Goal: Obtain resource: Download file/media

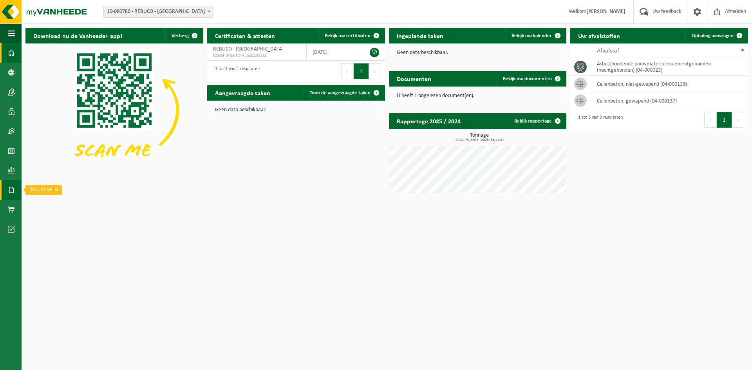
click at [11, 190] on span at bounding box center [11, 190] width 7 height 20
click at [52, 189] on span "Facturen" at bounding box center [55, 190] width 21 height 15
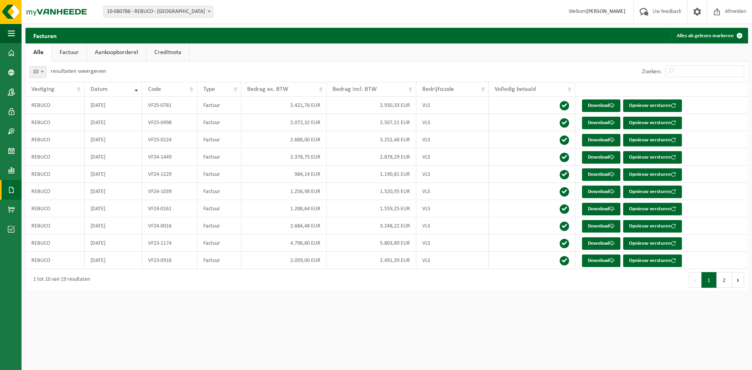
click at [10, 188] on span at bounding box center [11, 190] width 7 height 20
click at [46, 203] on span "Documenten" at bounding box center [59, 206] width 29 height 15
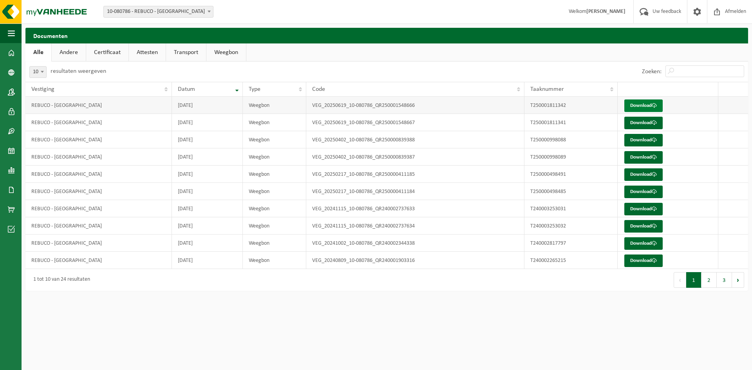
click at [639, 106] on link "Download" at bounding box center [643, 105] width 38 height 13
